Goal: Information Seeking & Learning: Find specific fact

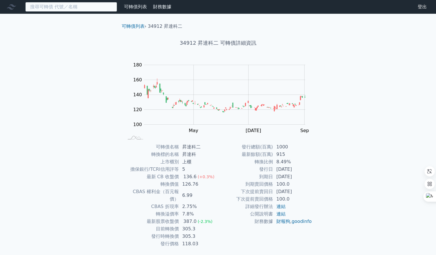
click at [50, 8] on input at bounding box center [71, 7] width 92 height 10
paste input "6591"
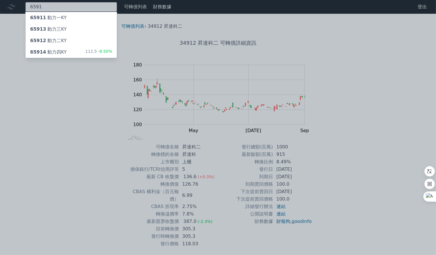
type input "6591"
click at [67, 53] on div "65914 動力四KY 112.5 -8.50%" at bounding box center [71, 51] width 91 height 11
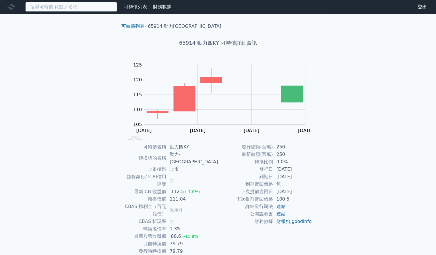
click at [82, 5] on input at bounding box center [71, 7] width 92 height 10
paste input "6591"
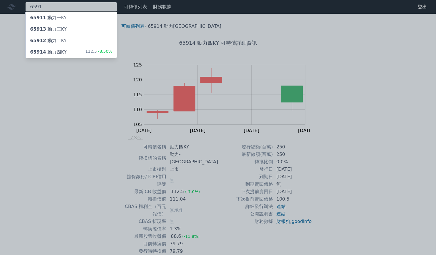
type input "6591"
click at [53, 18] on div "65911 動力一KY" at bounding box center [48, 17] width 36 height 7
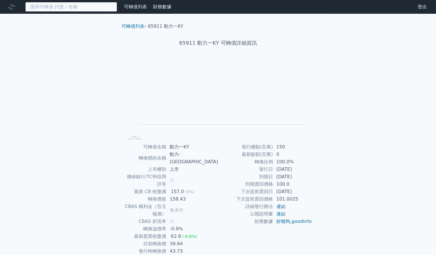
click at [65, 9] on input at bounding box center [71, 7] width 92 height 10
paste input "6591"
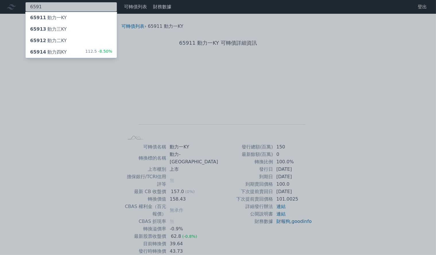
type input "6591"
drag, startPoint x: 55, startPoint y: 29, endPoint x: 55, endPoint y: 35, distance: 6.1
click at [55, 29] on div "65913 動力[GEOGRAPHIC_DATA]" at bounding box center [48, 29] width 36 height 7
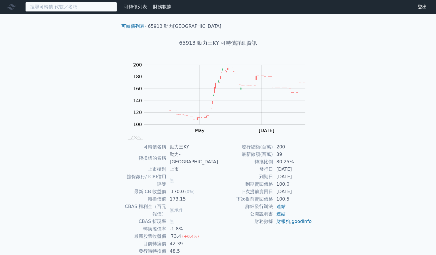
click at [71, 9] on input at bounding box center [71, 7] width 92 height 10
paste input "6591"
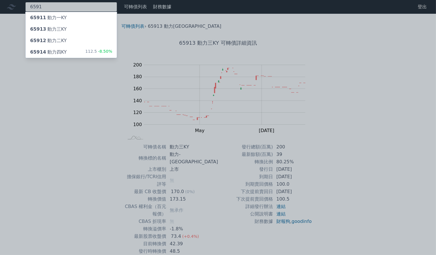
type input "6591"
click at [53, 41] on div "65912 動力二KY" at bounding box center [48, 40] width 36 height 7
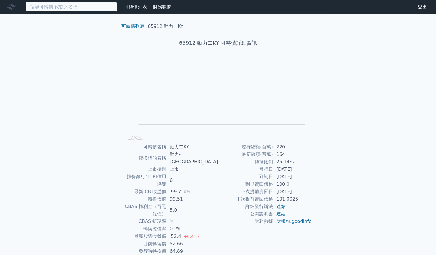
click at [62, 6] on input at bounding box center [71, 7] width 92 height 10
click at [59, 6] on input at bounding box center [71, 7] width 92 height 10
paste input "6591"
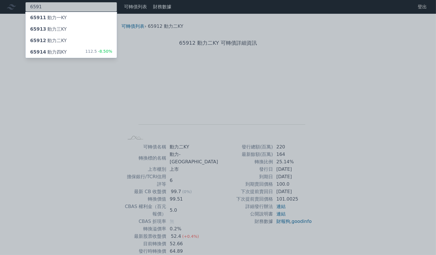
type input "6591"
click at [52, 52] on div "65914 動力[GEOGRAPHIC_DATA]" at bounding box center [48, 52] width 36 height 7
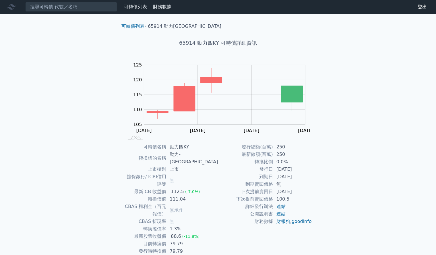
click at [65, 166] on div "可轉債列表 財務數據 可轉債列表 財務數據 登出 登出 可轉債列表 › 65914 動力四KY 65914 動力四KY 可轉債詳細資訊 Zoom Out 10…" at bounding box center [218, 144] width 436 height 288
click at [281, 214] on link "連結" at bounding box center [280, 214] width 9 height 5
click at [292, 224] on link "goodinfo" at bounding box center [302, 221] width 20 height 5
click at [367, 108] on div "可轉債列表 財務數據 可轉債列表 財務數據 登出 登出 可轉債列表 › 65914 動力四KY 65914 動力四KY 可轉債詳細資訊 Zoom Out 10…" at bounding box center [218, 144] width 436 height 288
click at [57, 9] on input at bounding box center [71, 7] width 92 height 10
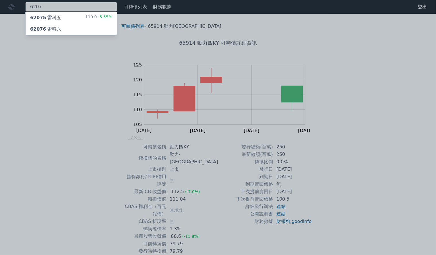
type input "6207"
drag, startPoint x: 57, startPoint y: 16, endPoint x: 66, endPoint y: 59, distance: 43.7
click at [57, 16] on div "62075 雷科五" at bounding box center [45, 17] width 31 height 7
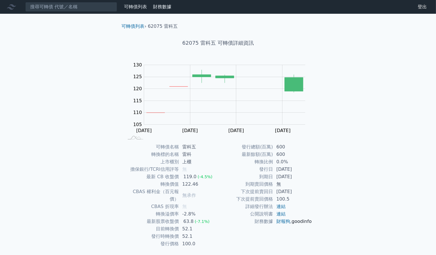
click at [292, 224] on link "goodinfo" at bounding box center [302, 221] width 20 height 5
click at [373, 115] on div "可轉債列表 財務數據 可轉債列表 財務數據 登出 登出 可轉債列表 › 62075 雷科五 62075 雷科五 可轉債詳細資訊 Zoom Out 105 95…" at bounding box center [218, 136] width 436 height 273
